Goal: Information Seeking & Learning: Learn about a topic

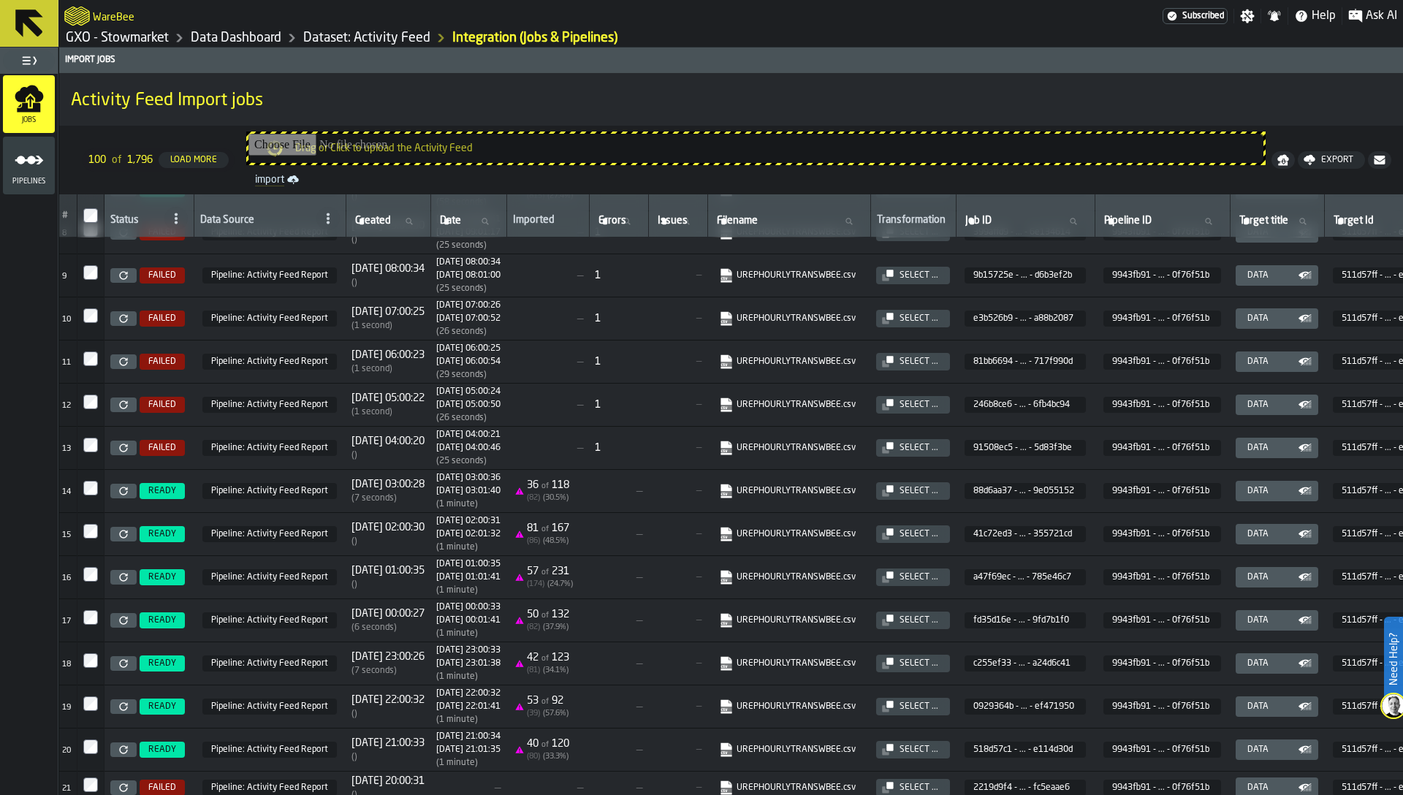
scroll to position [329, 3]
click at [18, 170] on icon "menu Pipelines" at bounding box center [29, 159] width 29 height 29
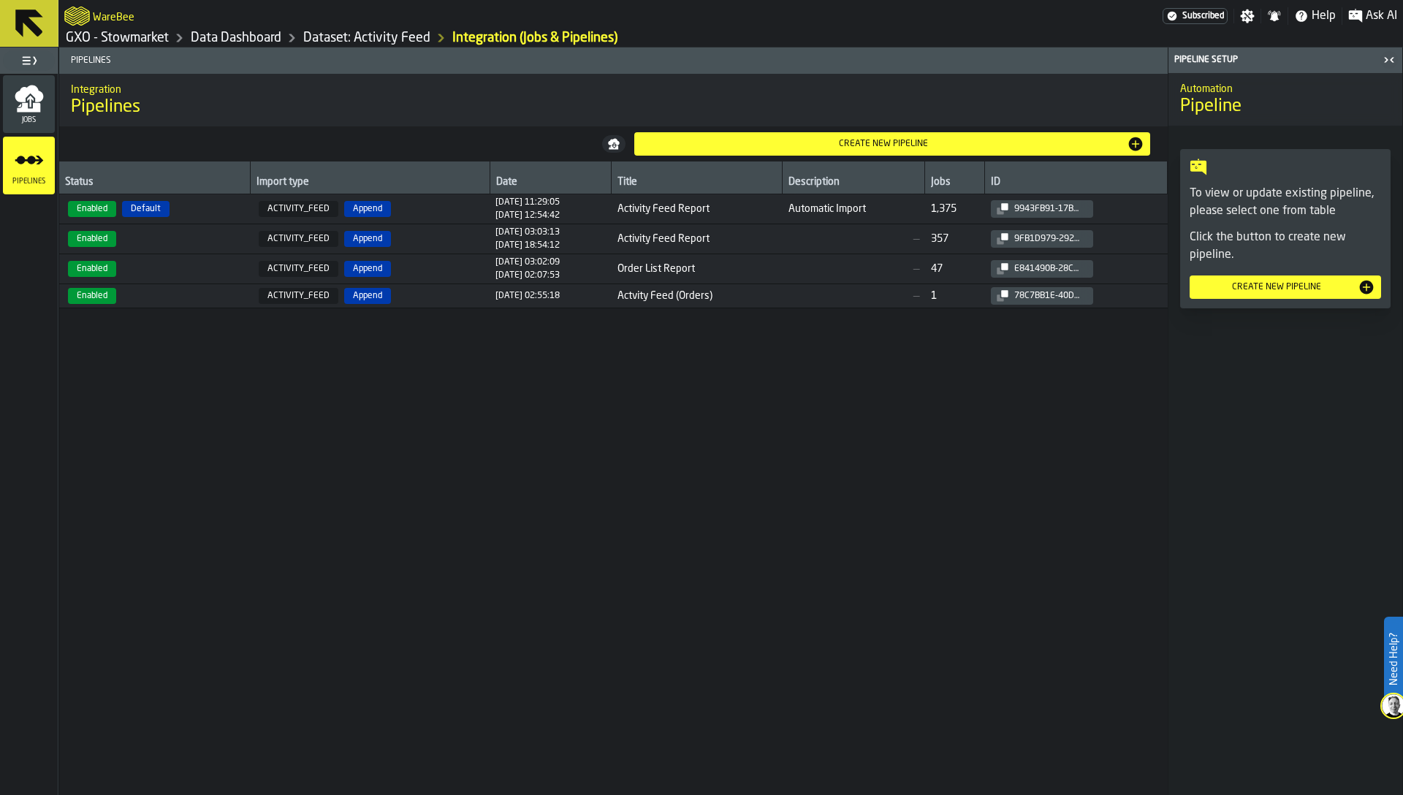
click at [551, 480] on div "Status Import type Date Title Description Jobs ID Enabled Default ACTIVITY_FEED…" at bounding box center [613, 478] width 1109 height 634
click at [638, 335] on div "Status Import type Date Title Description Jobs ID Enabled Default ACTIVITY_FEED…" at bounding box center [613, 478] width 1109 height 634
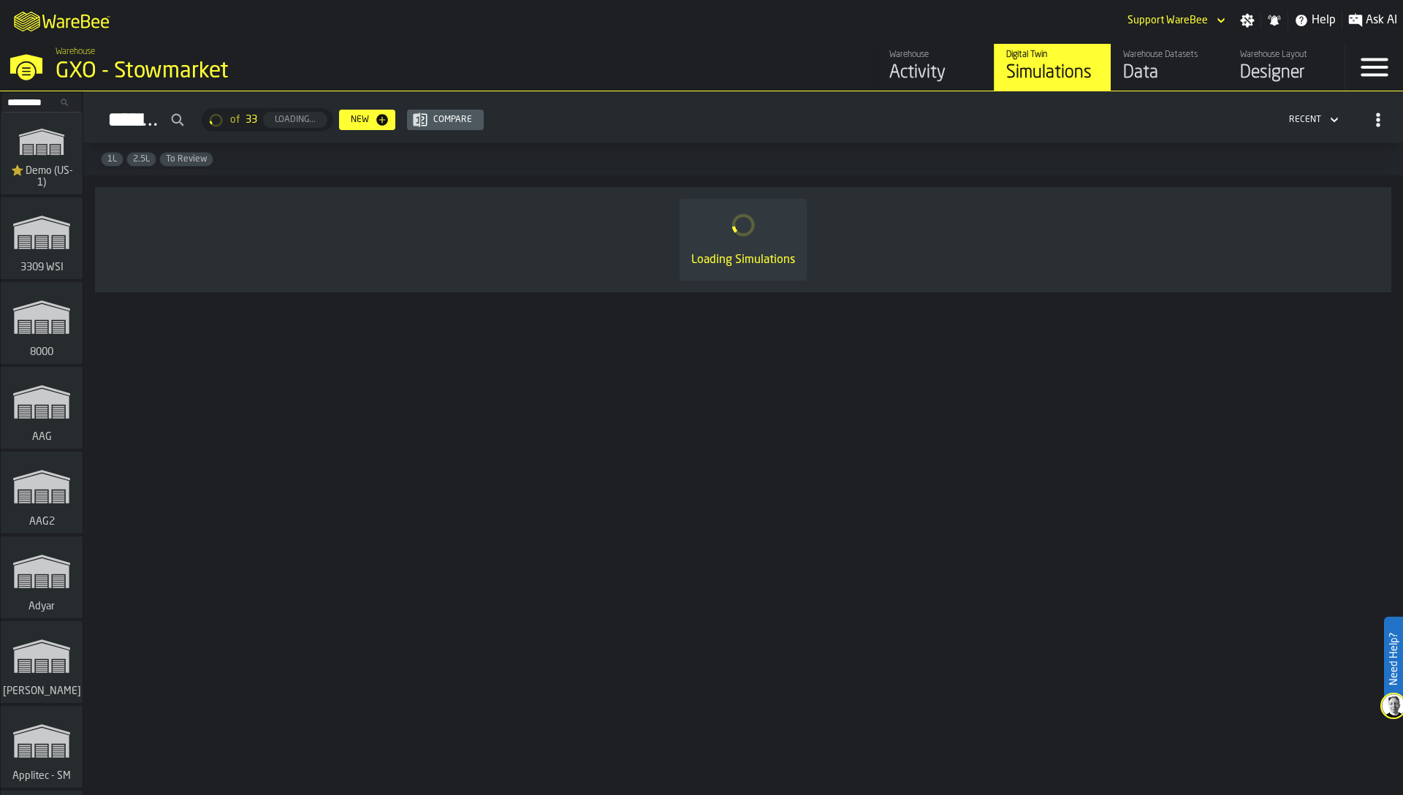
click at [42, 102] on input "Search..." at bounding box center [42, 102] width 76 height 16
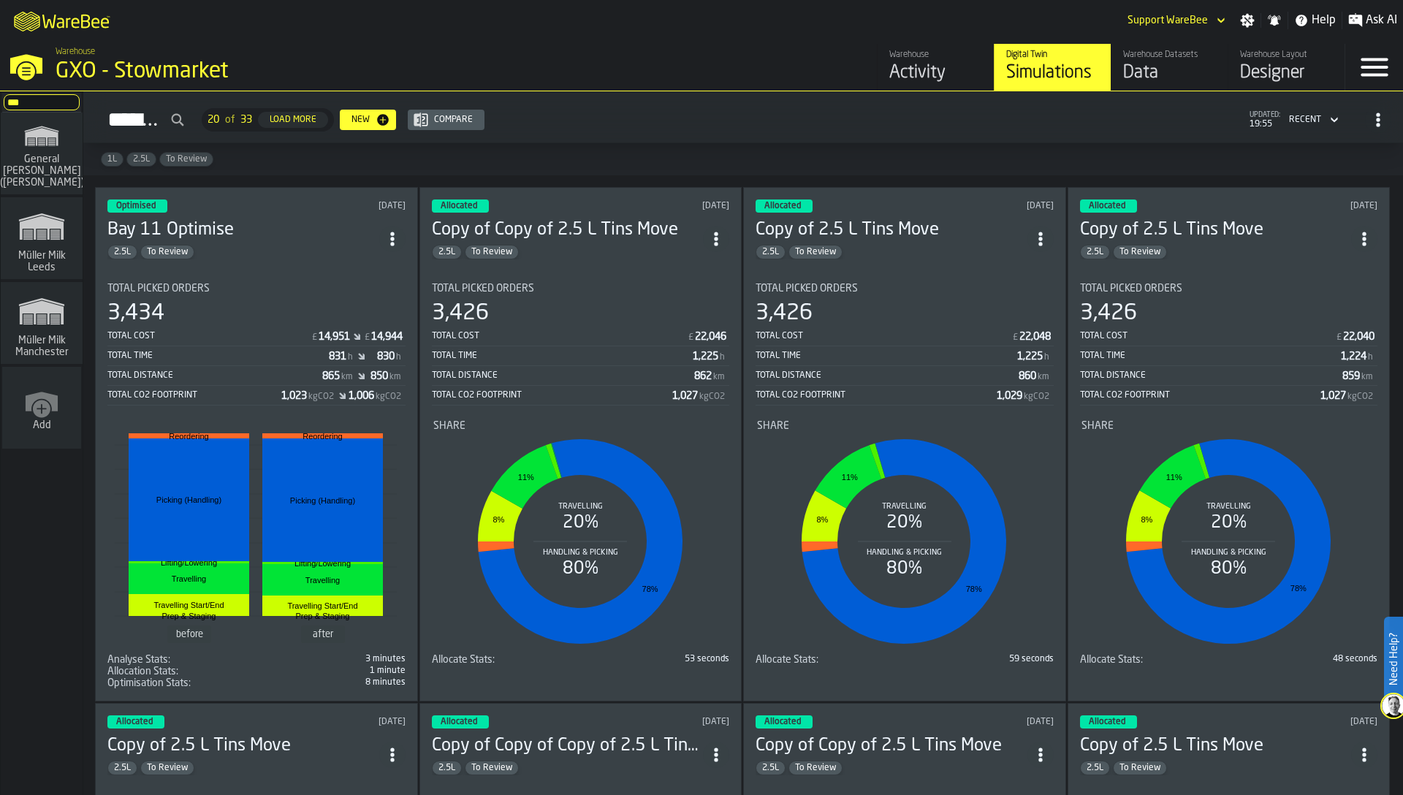
type input "***"
click at [54, 301] on icon "link-to-/wh/i/b09612b5-e9f1-4a3a-b0a4-784729d61419/simulations" at bounding box center [42, 311] width 70 height 47
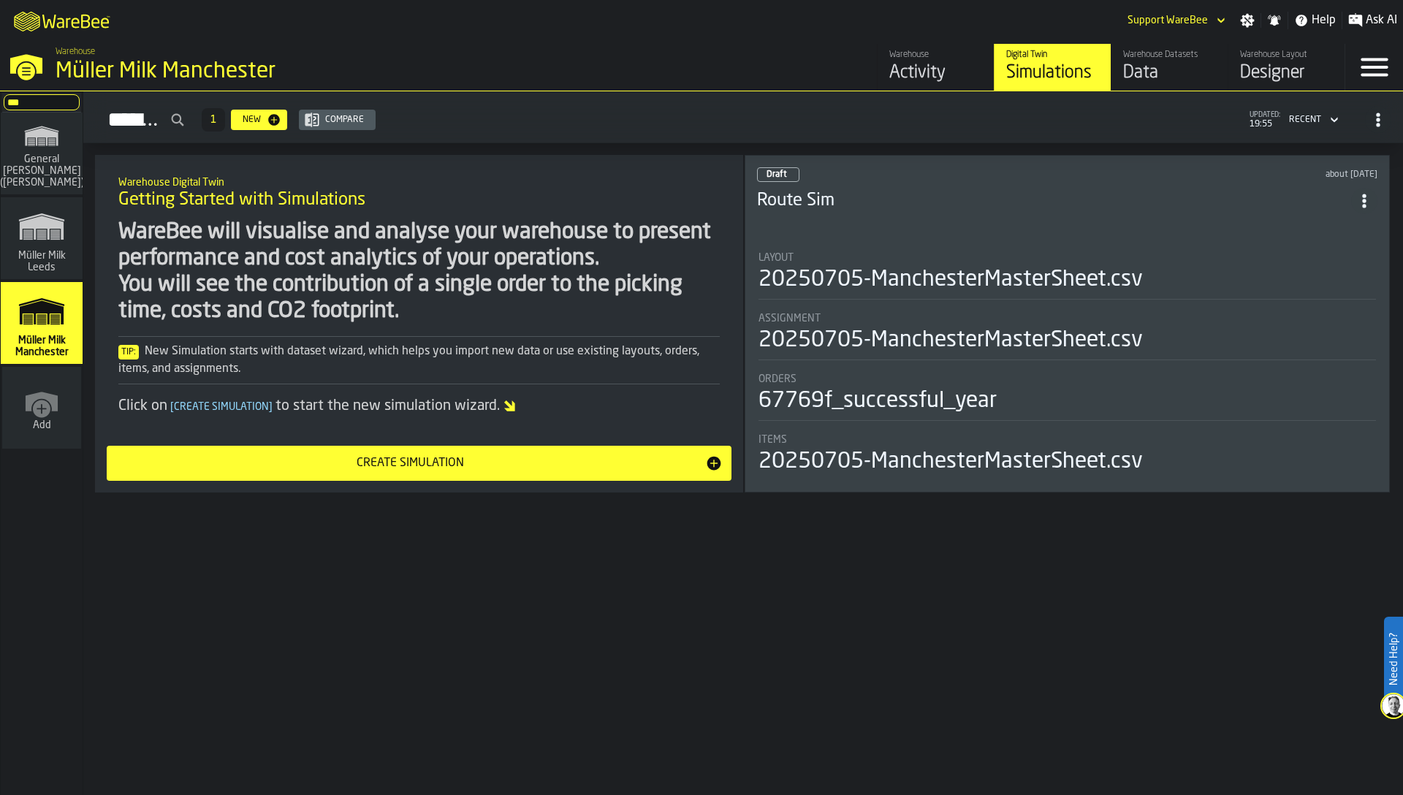
click at [916, 66] on div "Activity" at bounding box center [935, 72] width 93 height 23
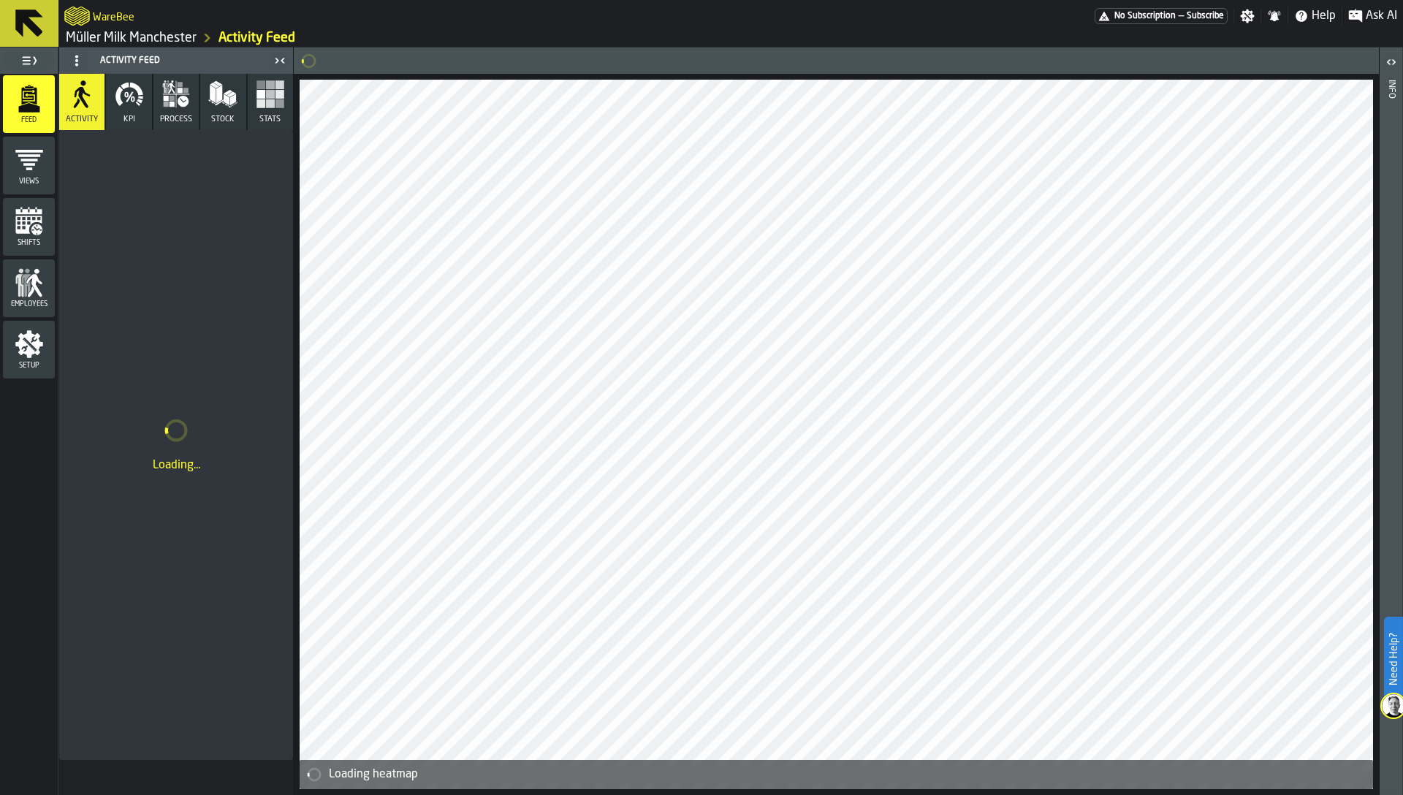
click at [151, 99] on div "Activity KPI process Stock Stats" at bounding box center [176, 102] width 234 height 56
click at [183, 102] on icon "button" at bounding box center [183, 101] width 11 height 11
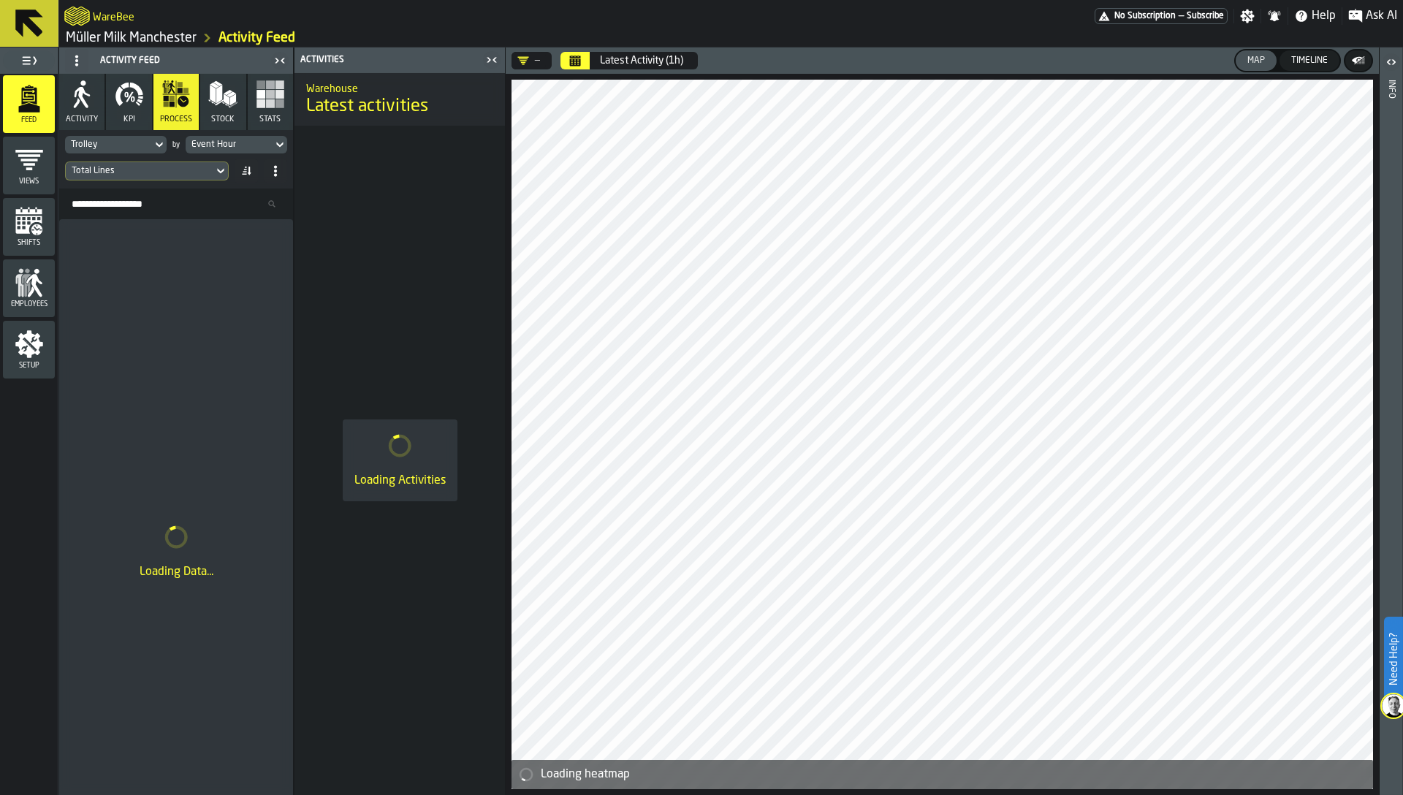
click at [140, 141] on div "Trolley" at bounding box center [108, 145] width 75 height 10
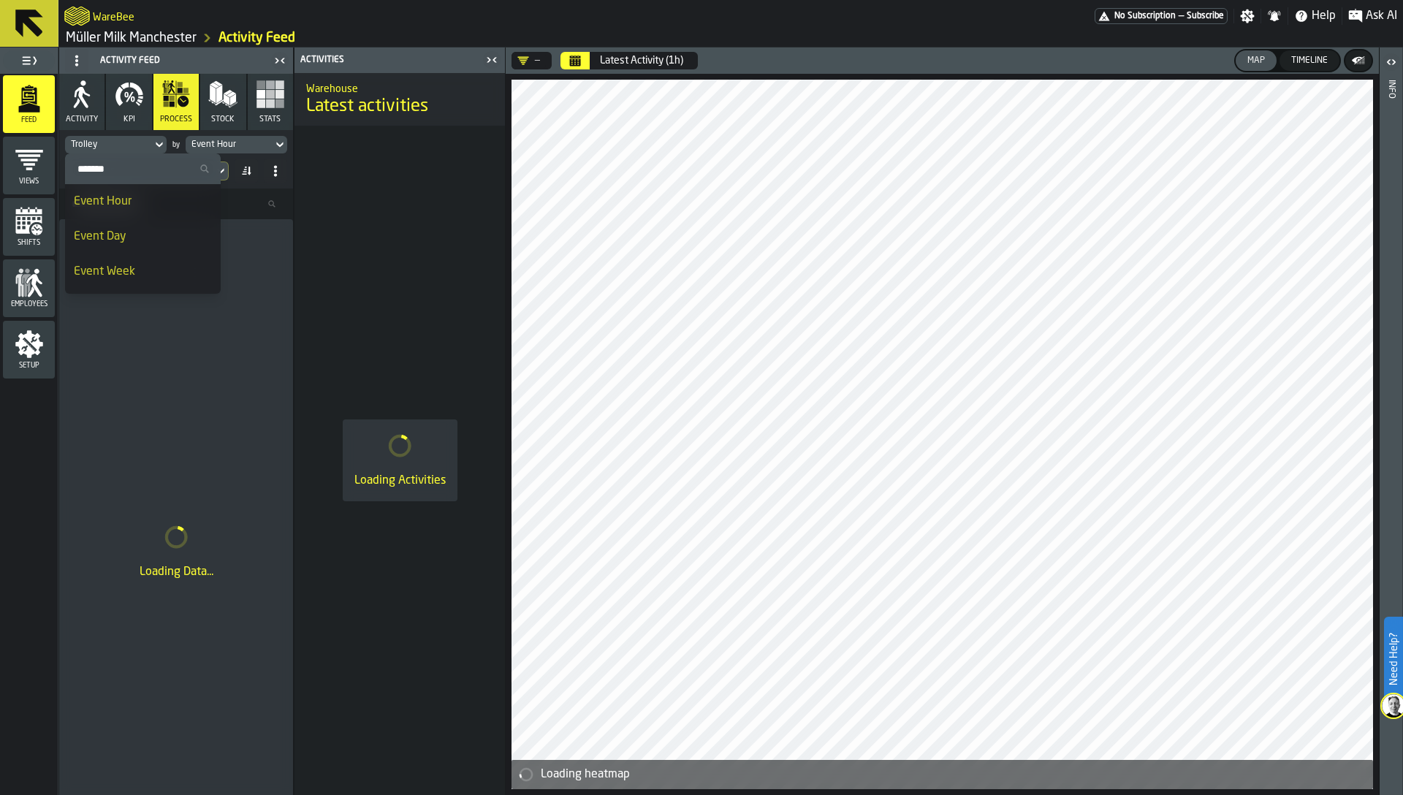
click at [132, 171] on input "Search" at bounding box center [143, 168] width 144 height 19
type input "***"
click at [142, 200] on div "Consignee" at bounding box center [112, 202] width 76 height 18
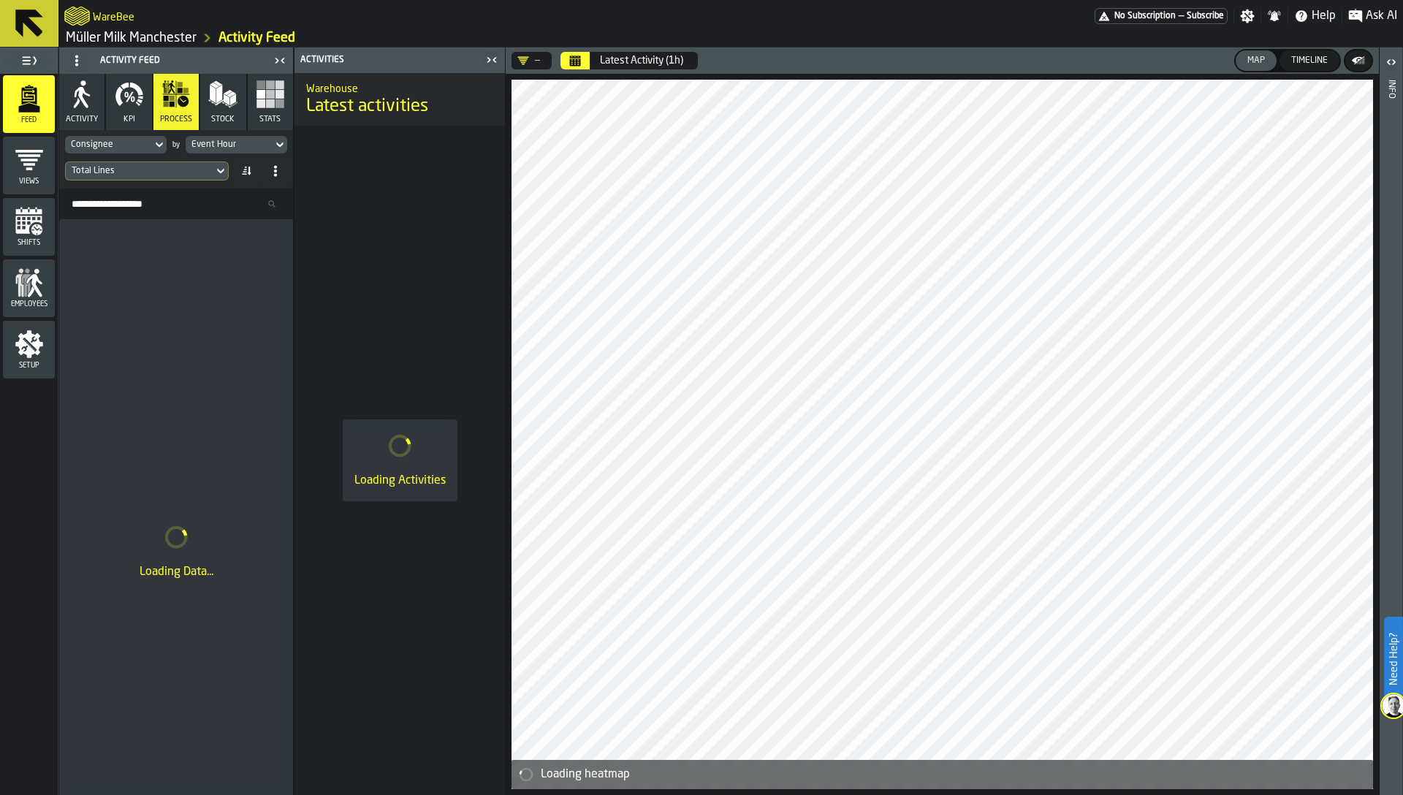
click at [226, 144] on div "Event Hour" at bounding box center [228, 145] width 75 height 10
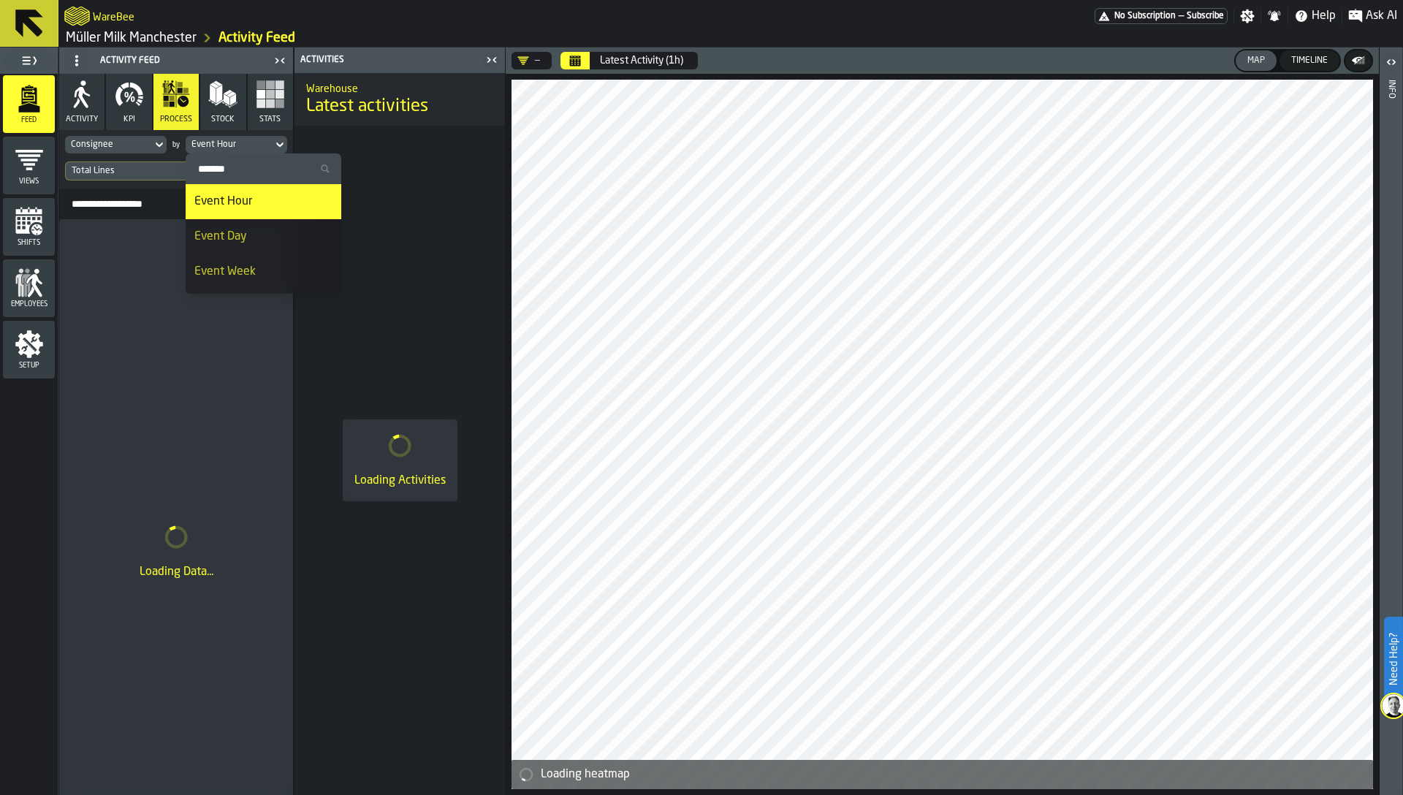
drag, startPoint x: 232, startPoint y: 216, endPoint x: 232, endPoint y: 234, distance: 18.3
click at [232, 234] on span "Event Day" at bounding box center [220, 237] width 53 height 12
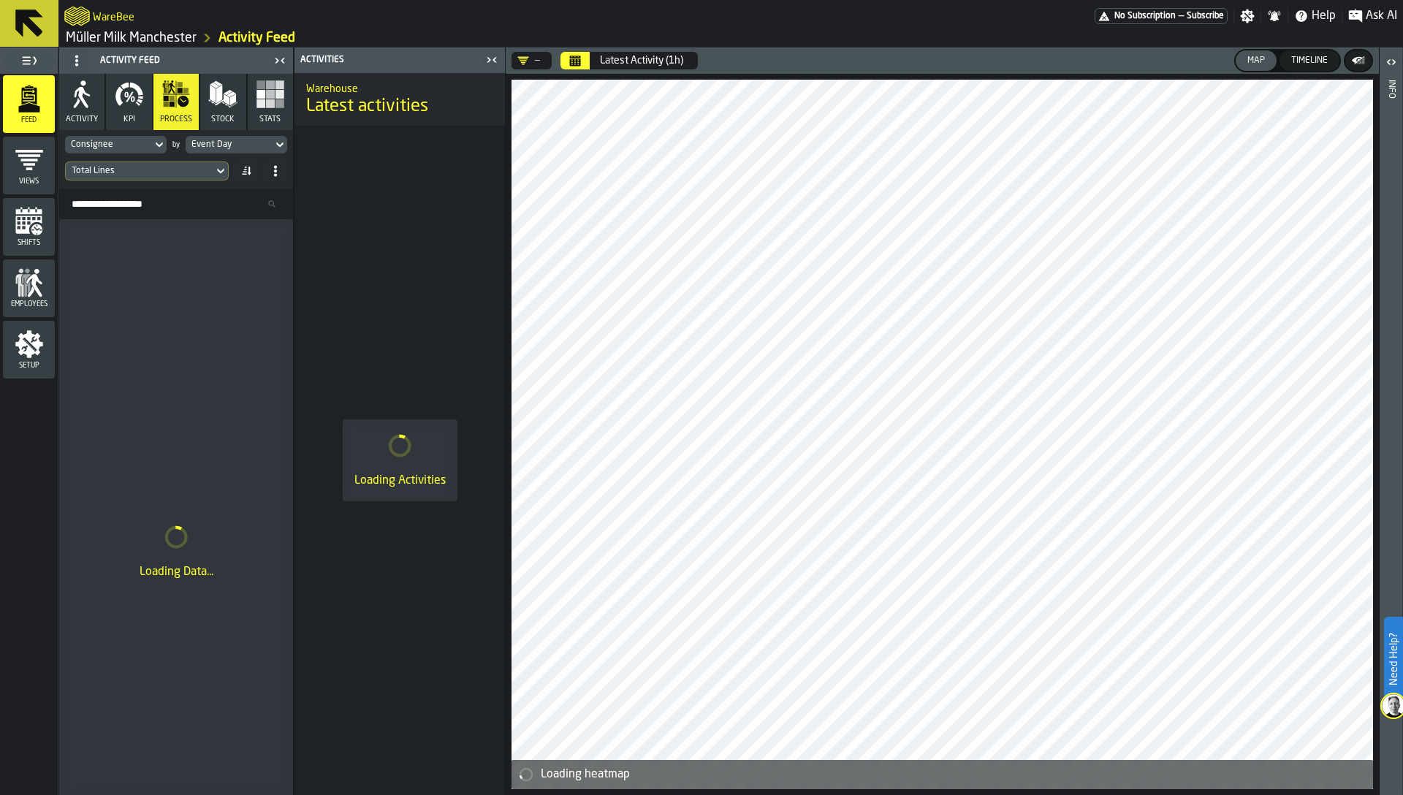
click at [593, 64] on button "Latest Activity (1h)" at bounding box center [641, 60] width 101 height 29
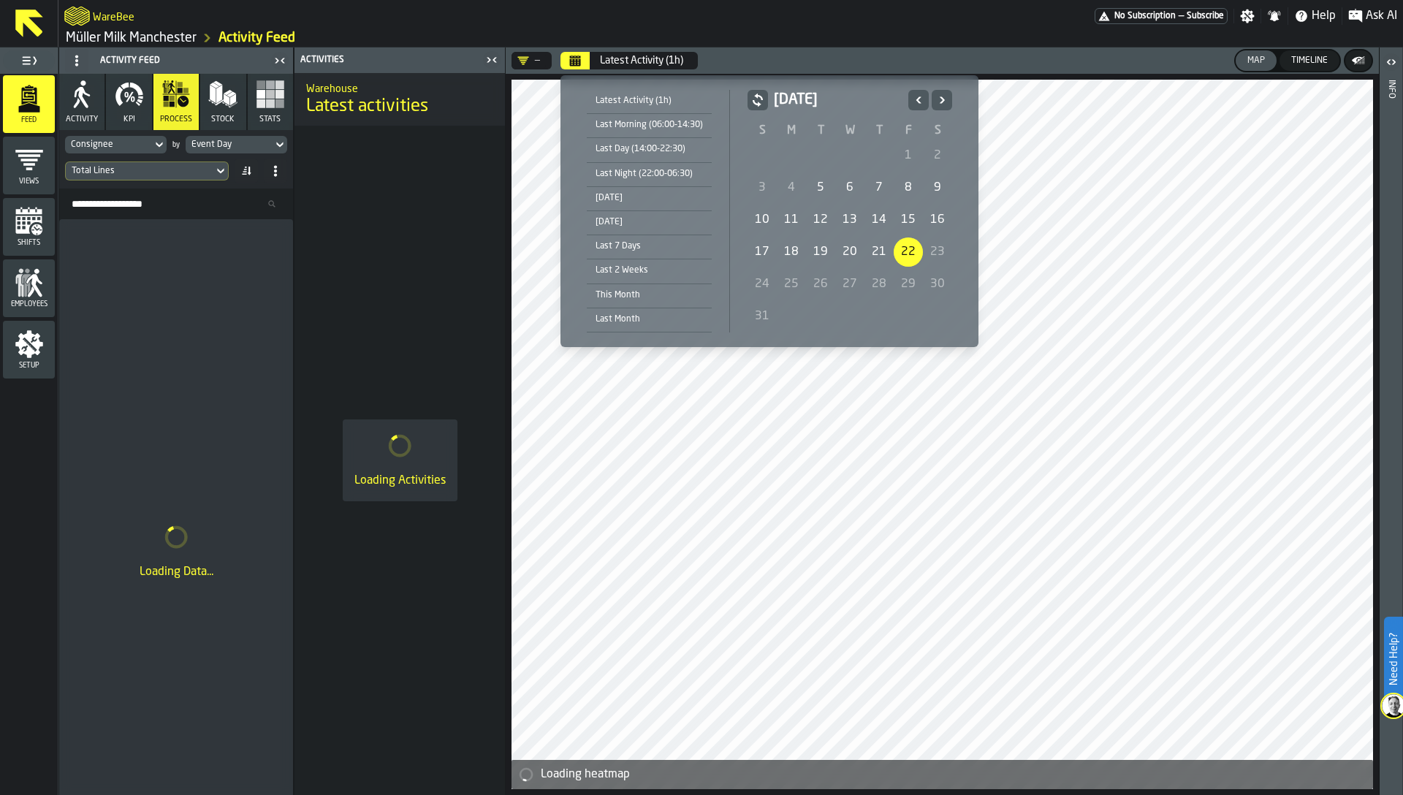
drag, startPoint x: 628, startPoint y: 197, endPoint x: 628, endPoint y: 218, distance: 21.2
click at [628, 218] on ul "Latest Activity (1h) Last Morning (06:00-14:30) Last Day (14:00-22:30) Last Nig…" at bounding box center [652, 211] width 155 height 243
click at [628, 218] on div "[DATE]" at bounding box center [649, 222] width 125 height 16
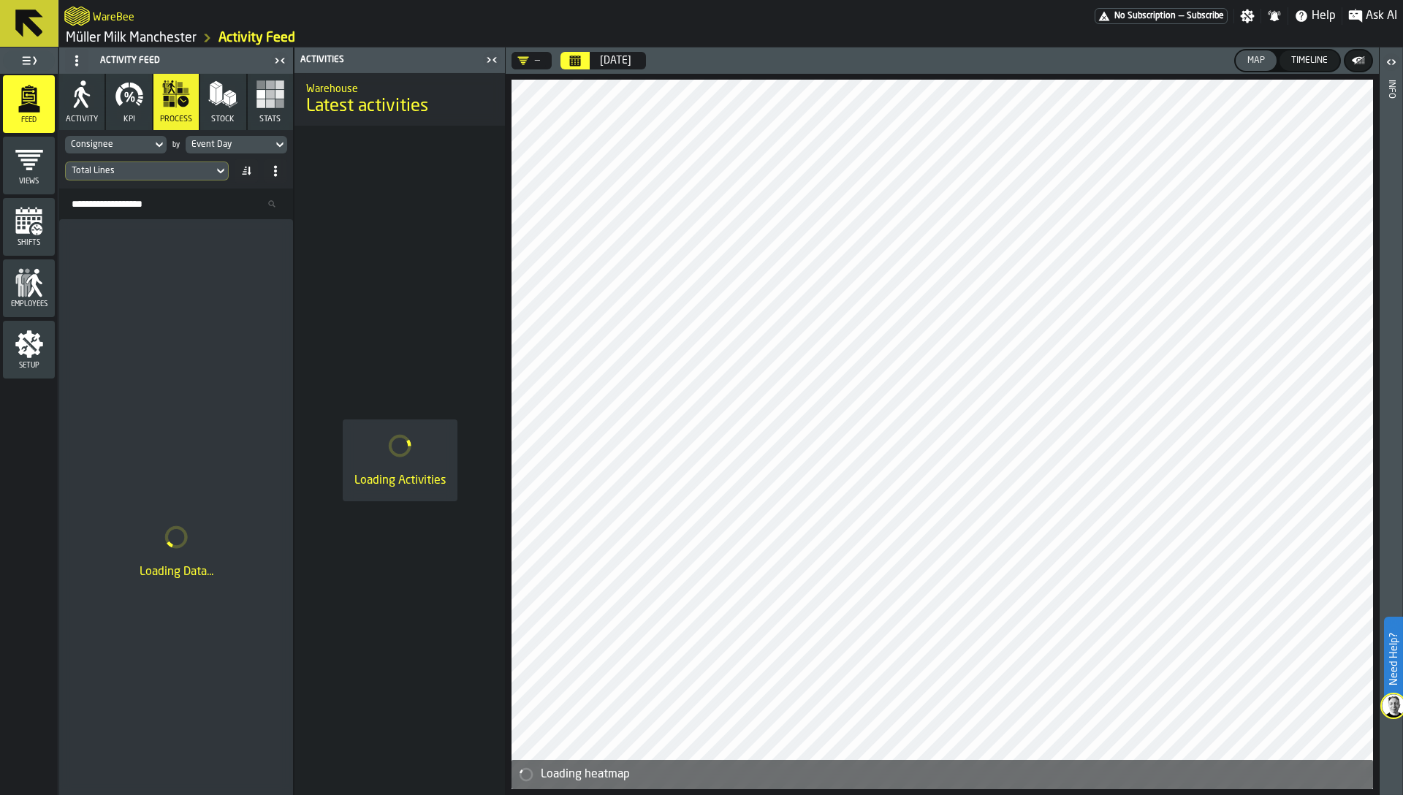
click at [399, 253] on div "Loading Activities" at bounding box center [399, 461] width 199 height 658
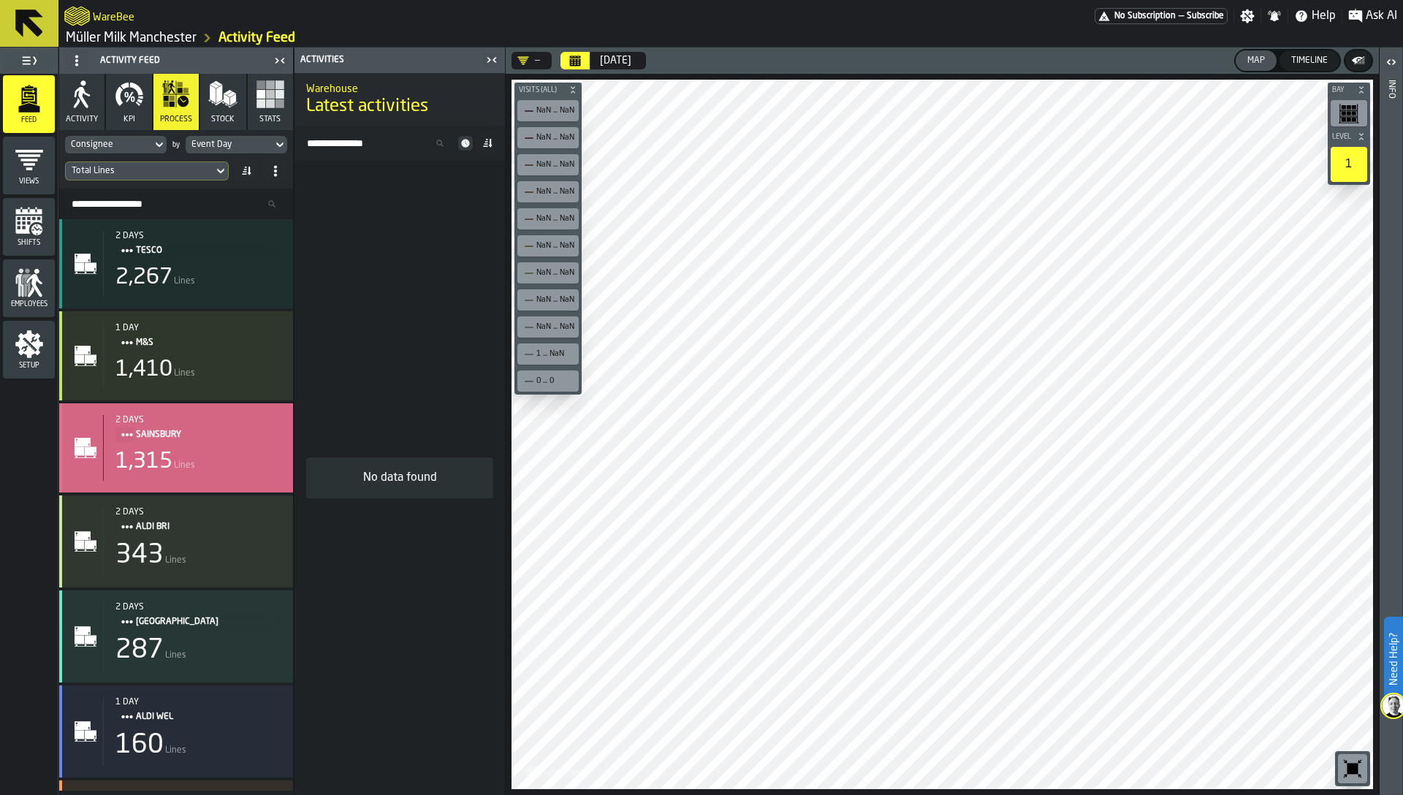
click at [201, 453] on div "1,315 Lines" at bounding box center [198, 462] width 166 height 26
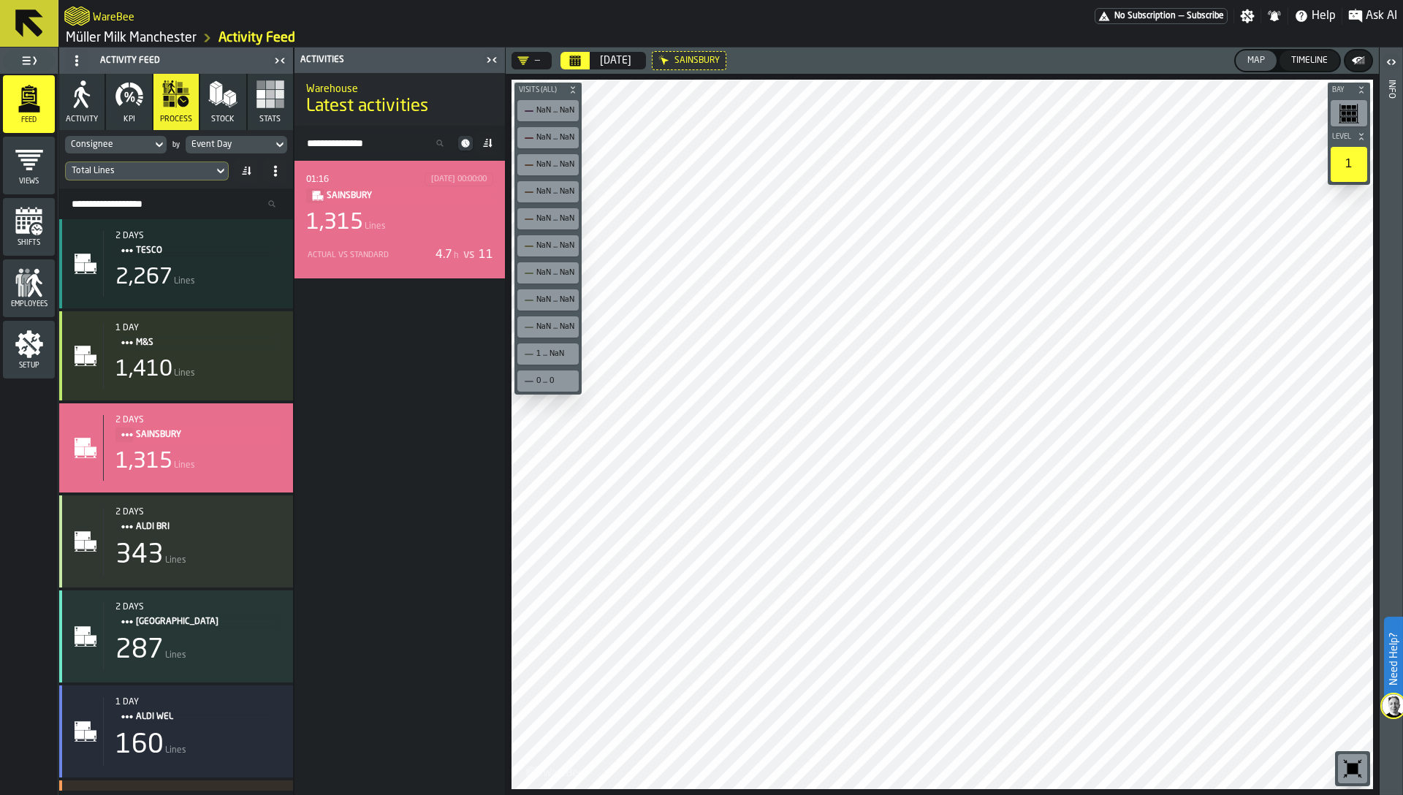
click at [356, 243] on div "Actual vs Standard 4.7 h vs 11" at bounding box center [399, 254] width 187 height 23
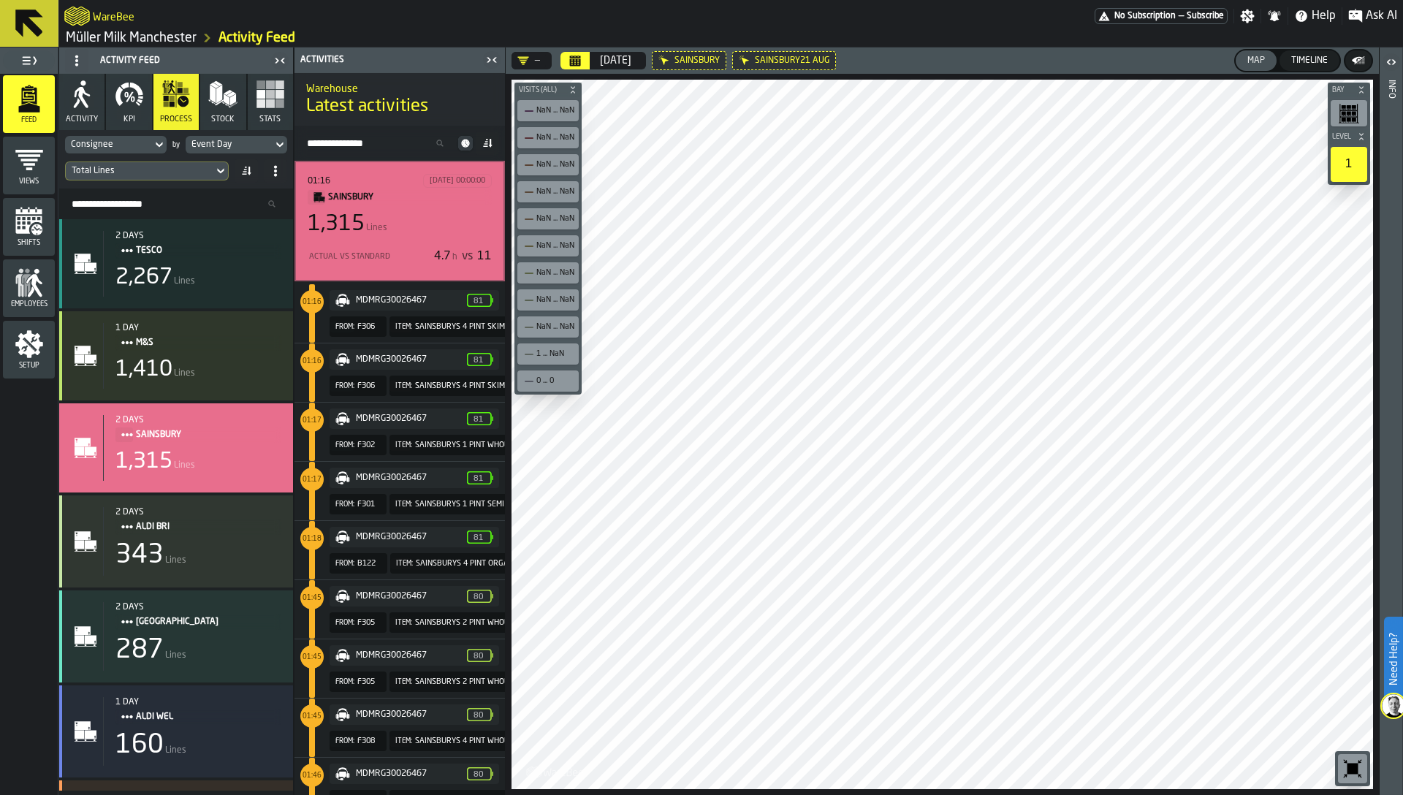
click at [423, 322] on span "SAINSBURYS 4 PINT SKIM BRITISH" at bounding box center [475, 326] width 121 height 9
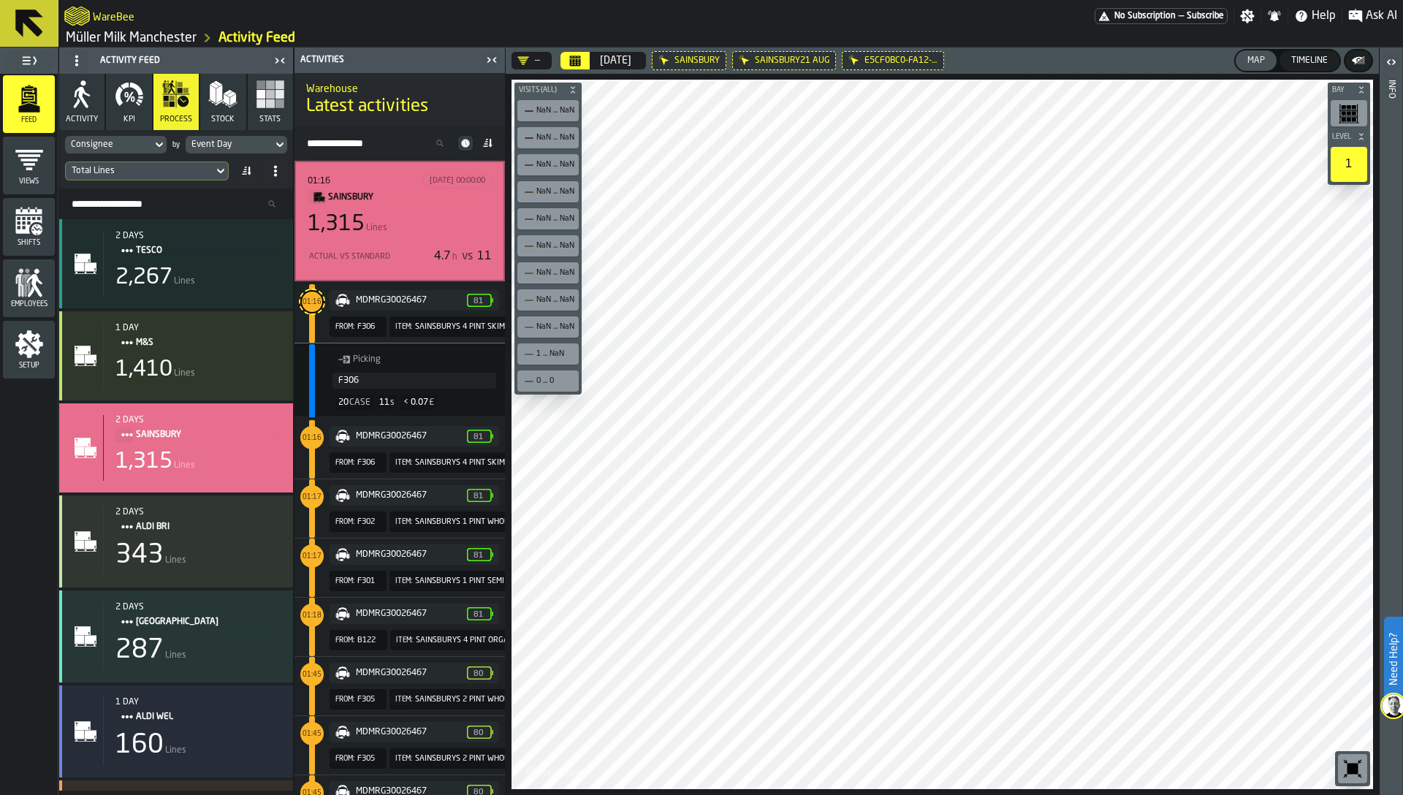
click at [395, 322] on span "Item:" at bounding box center [400, 327] width 23 height 11
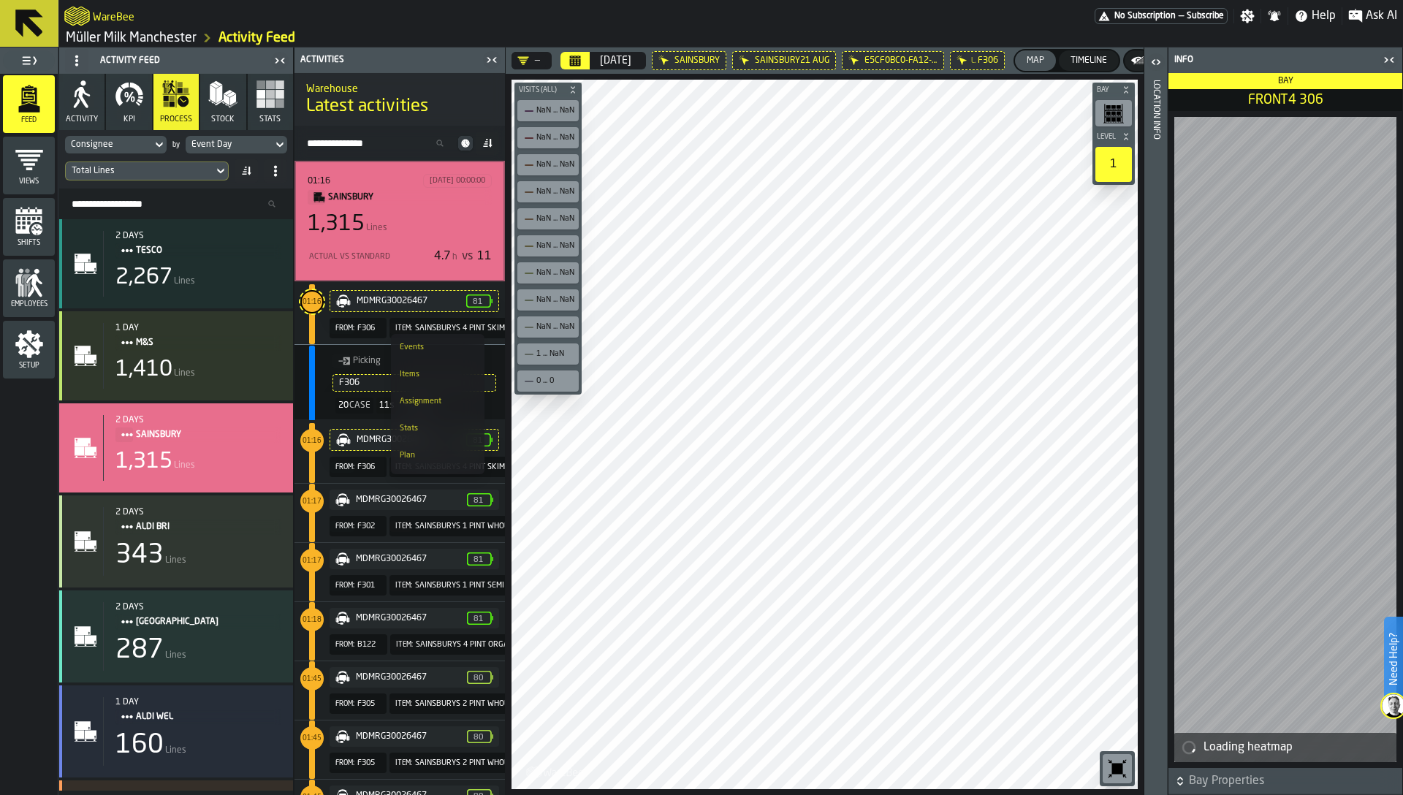
click at [396, 324] on span "Item:" at bounding box center [403, 328] width 17 height 8
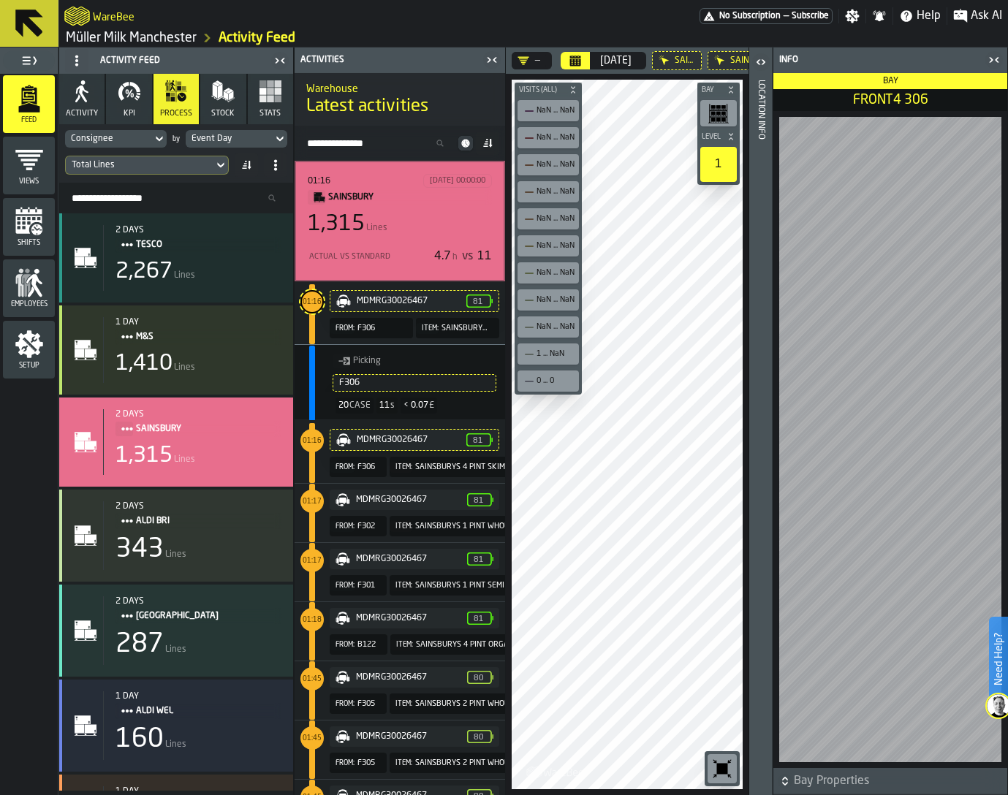
click at [422, 331] on span "Item:" at bounding box center [430, 328] width 17 height 8
click at [422, 327] on span "Item:" at bounding box center [430, 328] width 17 height 8
click at [422, 328] on span "Item:" at bounding box center [430, 328] width 17 height 8
click at [422, 327] on span "Item:" at bounding box center [430, 328] width 17 height 8
click at [400, 468] on span "Item:" at bounding box center [403, 467] width 17 height 8
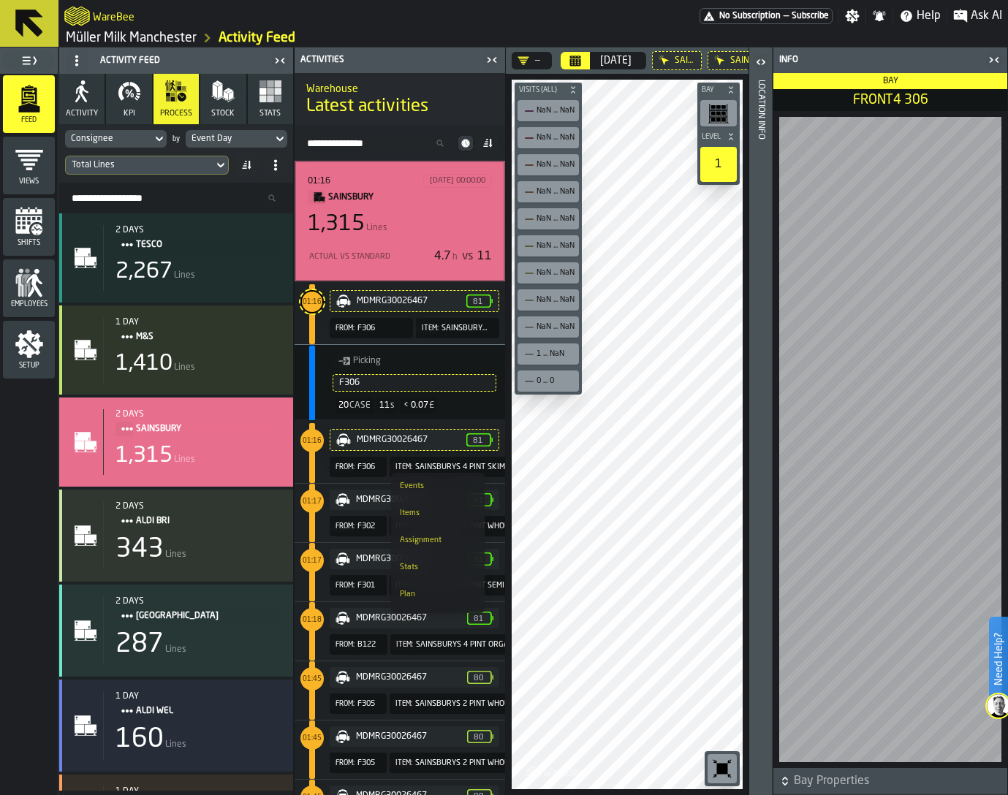
click at [400, 468] on span "Item:" at bounding box center [403, 467] width 17 height 8
click at [994, 61] on icon "button-toggle-Close me" at bounding box center [994, 60] width 18 height 18
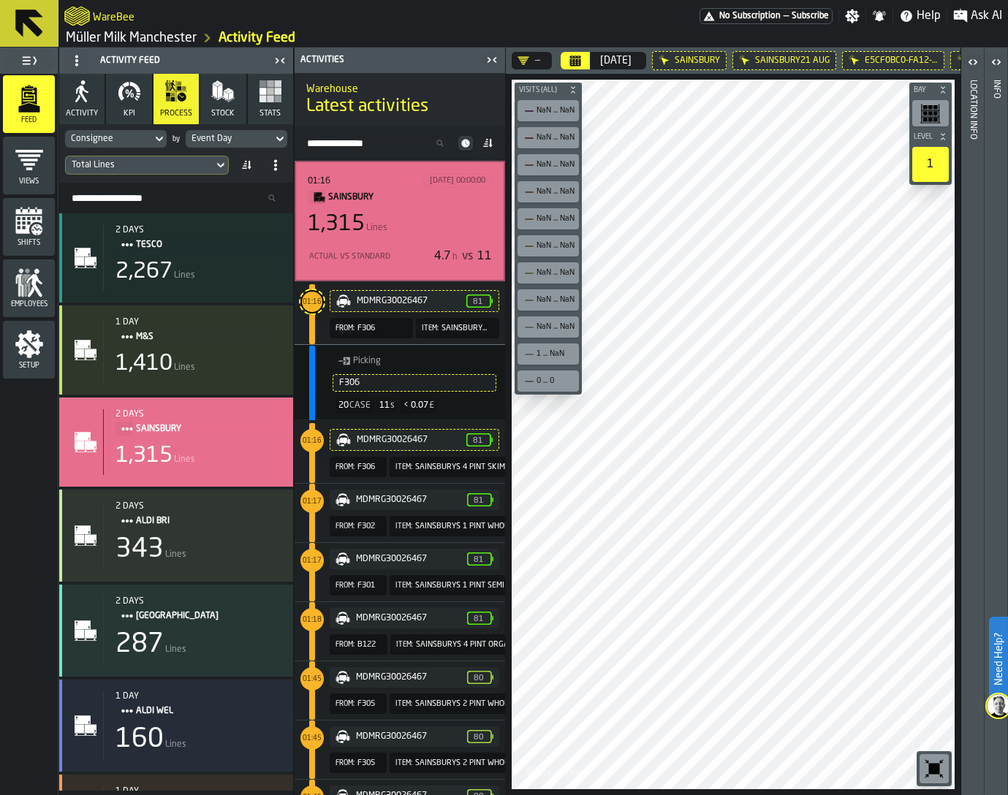
click at [934, 777] on icon "button-toolbar-undefined" at bounding box center [933, 768] width 23 height 23
click at [713, 442] on div at bounding box center [733, 435] width 443 height 710
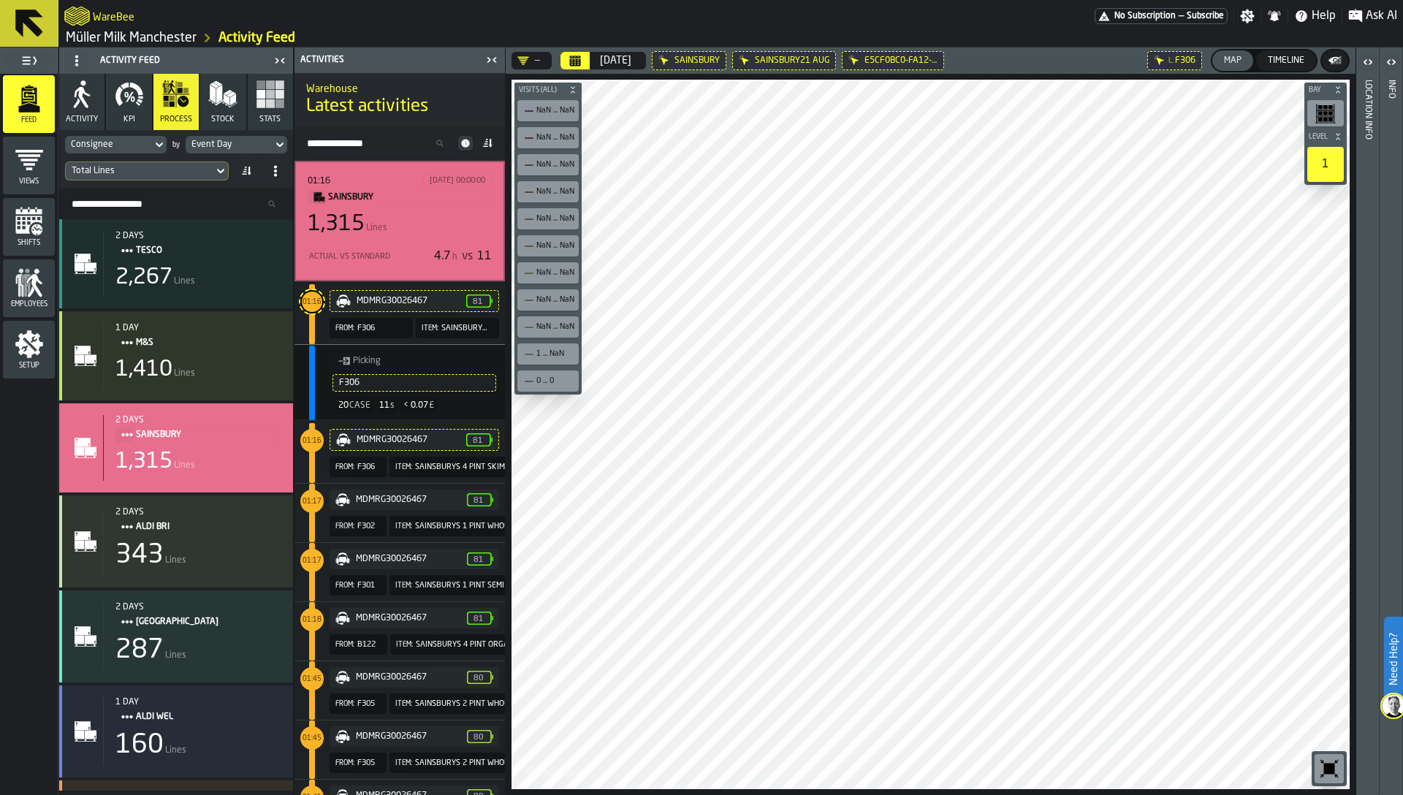
click at [1323, 772] on icon "button-toolbar-undefined" at bounding box center [1329, 768] width 23 height 23
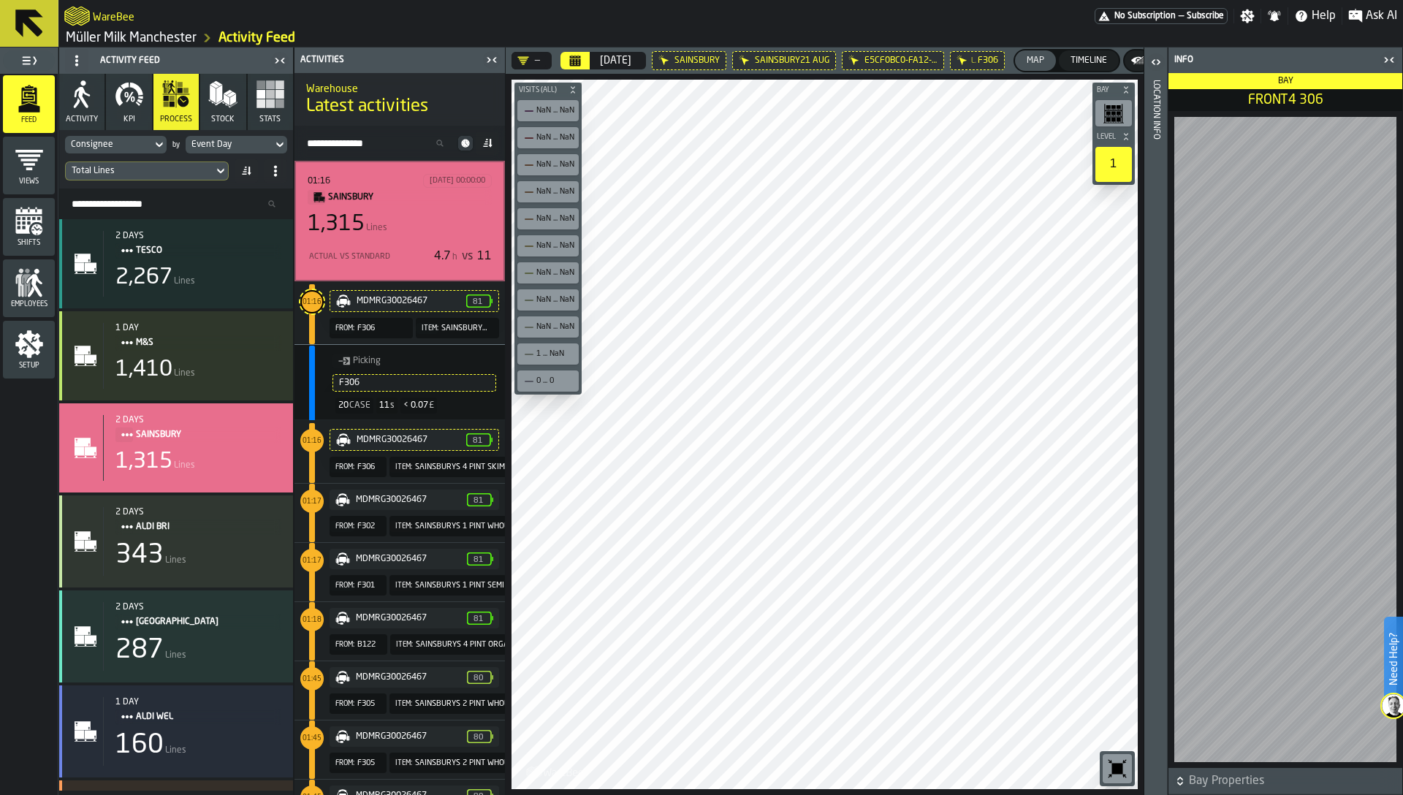
click at [1386, 61] on icon "button-toggle-Close me" at bounding box center [1386, 59] width 4 height 5
